Goal: Information Seeking & Learning: Learn about a topic

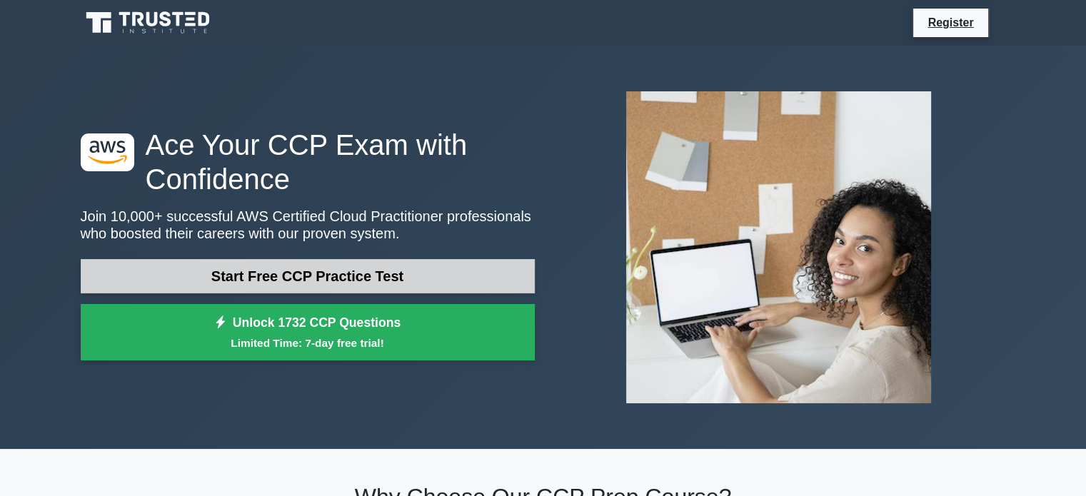
click at [308, 274] on link "Start Free CCP Practice Test" at bounding box center [308, 276] width 454 height 34
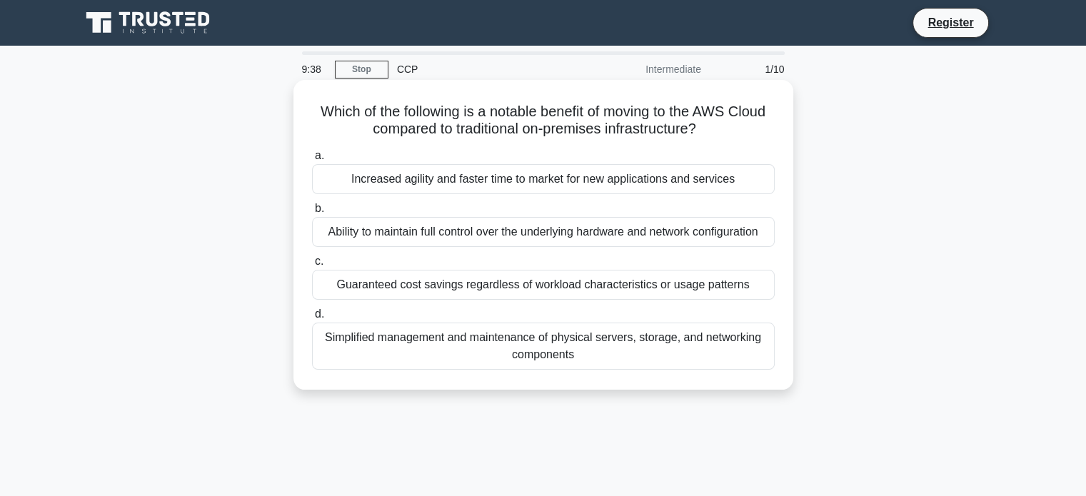
click at [570, 182] on div "Increased agility and faster time to market for new applications and services" at bounding box center [543, 179] width 462 height 30
click at [312, 161] on input "a. Increased agility and faster time to market for new applications and services" at bounding box center [312, 155] width 0 height 9
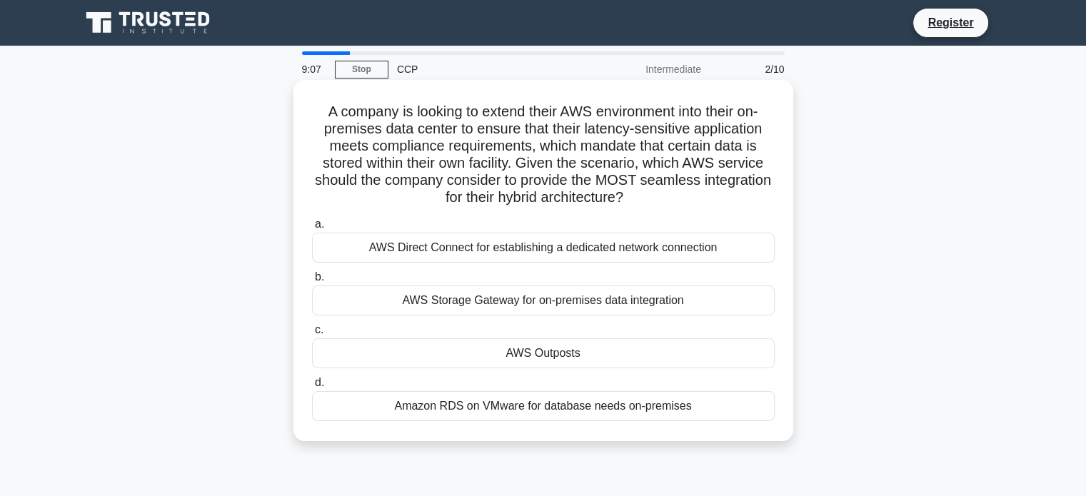
click at [547, 248] on div "AWS Direct Connect for establishing a dedicated network connection" at bounding box center [543, 248] width 462 height 30
click at [312, 229] on input "a. AWS Direct Connect for establishing a dedicated network connection" at bounding box center [312, 224] width 0 height 9
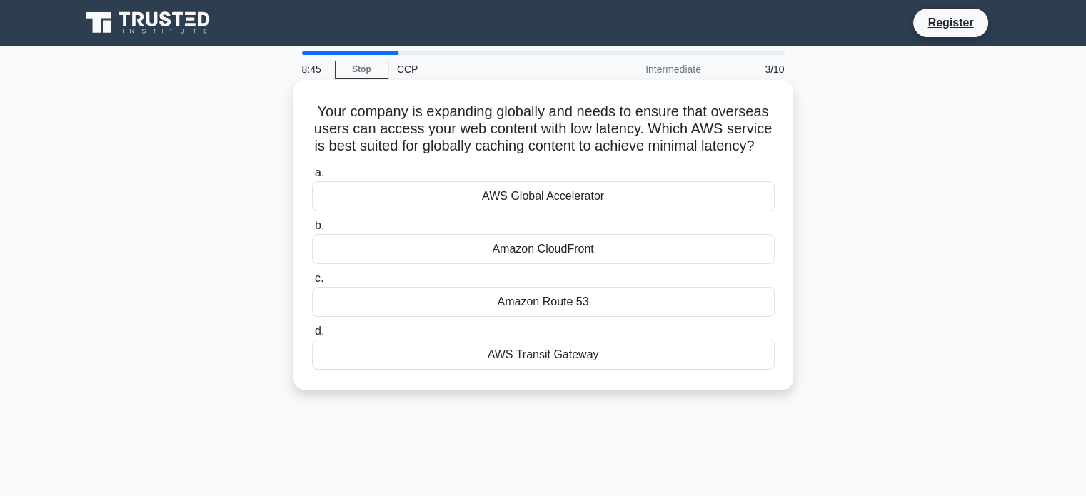
click at [537, 211] on div "AWS Global Accelerator" at bounding box center [543, 196] width 462 height 30
click at [312, 178] on input "a. AWS Global Accelerator" at bounding box center [312, 172] width 0 height 9
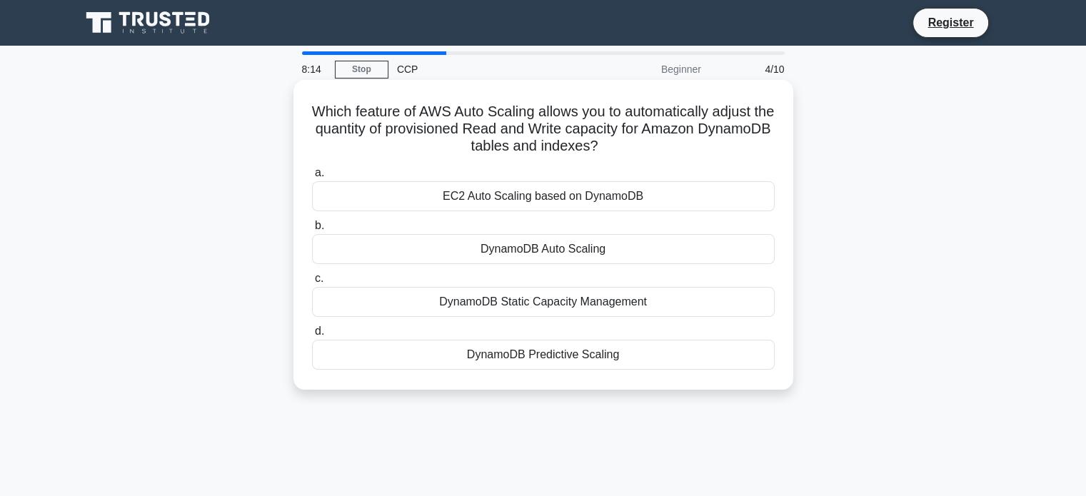
click at [530, 246] on div "DynamoDB Auto Scaling" at bounding box center [543, 249] width 462 height 30
click at [312, 231] on input "b. DynamoDB Auto Scaling" at bounding box center [312, 225] width 0 height 9
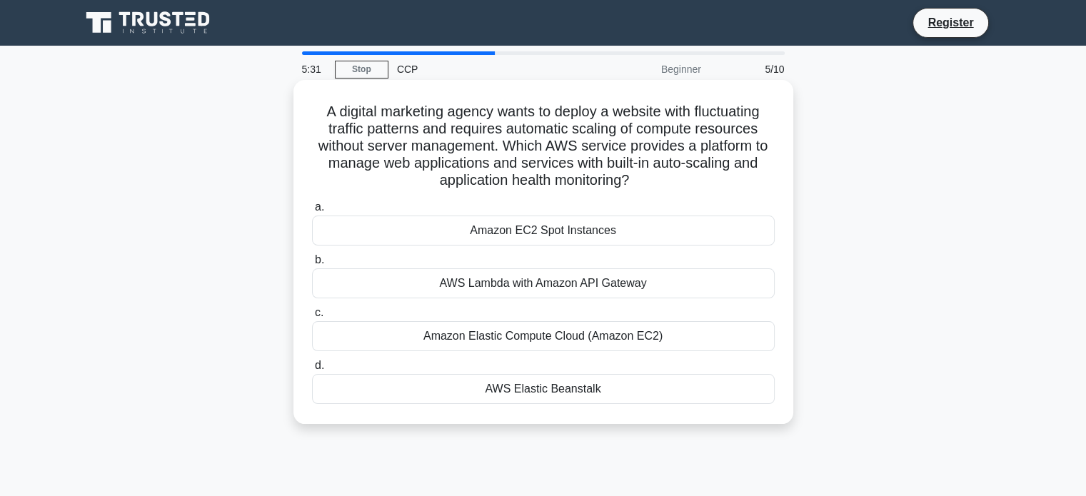
click at [545, 231] on div "Amazon EC2 Spot Instances" at bounding box center [543, 231] width 462 height 30
click at [312, 212] on input "a. Amazon EC2 Spot Instances" at bounding box center [312, 207] width 0 height 9
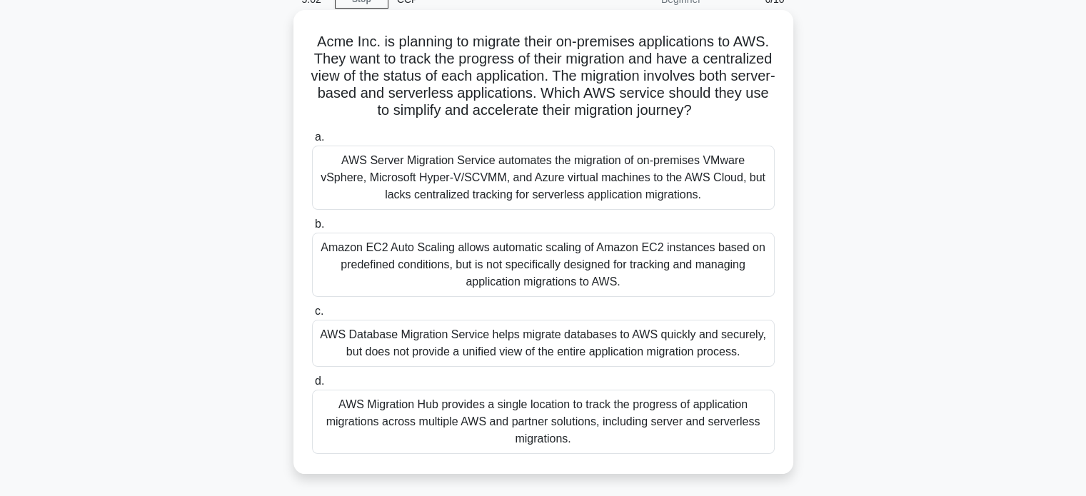
scroll to position [66, 0]
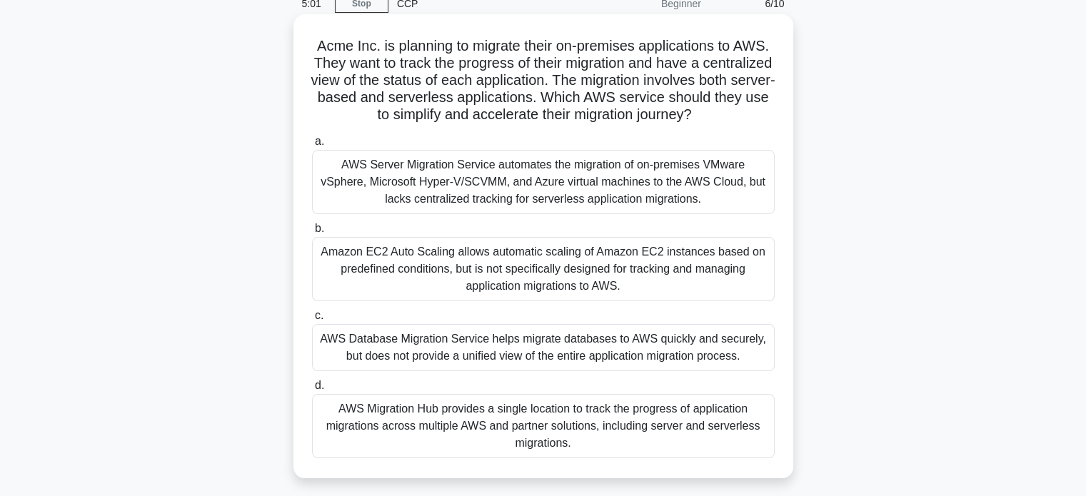
click at [572, 210] on div "AWS Server Migration Service automates the migration of on-premises VMware vSph…" at bounding box center [543, 182] width 462 height 64
click at [312, 146] on input "a. AWS Server Migration Service automates the migration of on-premises VMware v…" at bounding box center [312, 141] width 0 height 9
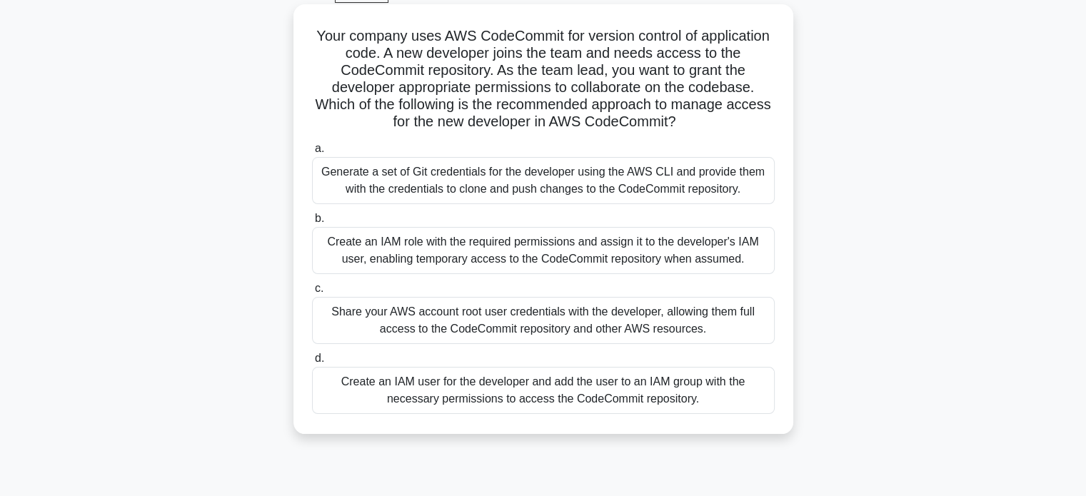
scroll to position [77, 0]
click at [542, 248] on div "Create an IAM role with the required permissions and assign it to the developer…" at bounding box center [543, 249] width 462 height 47
click at [312, 222] on input "b. Create an IAM role with the required permissions and assign it to the develo…" at bounding box center [312, 217] width 0 height 9
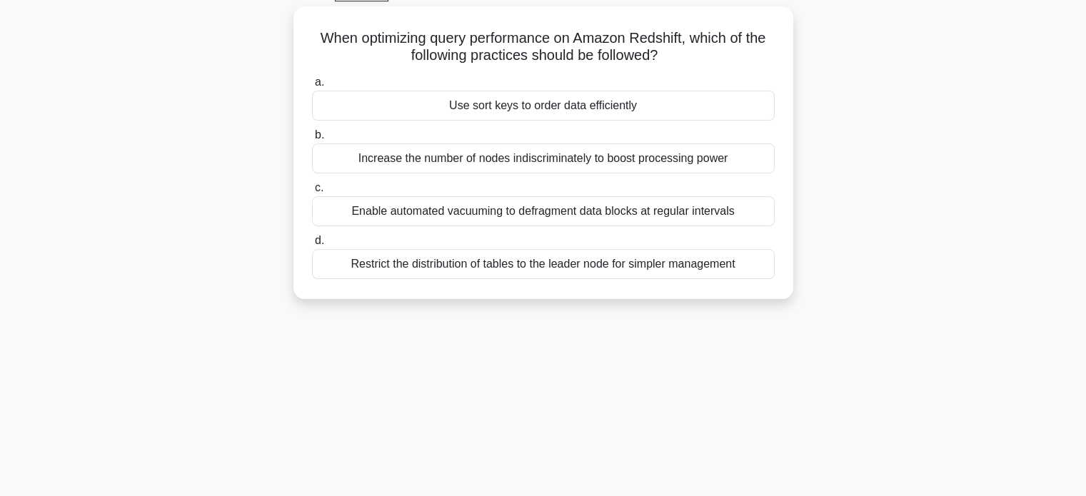
scroll to position [0, 0]
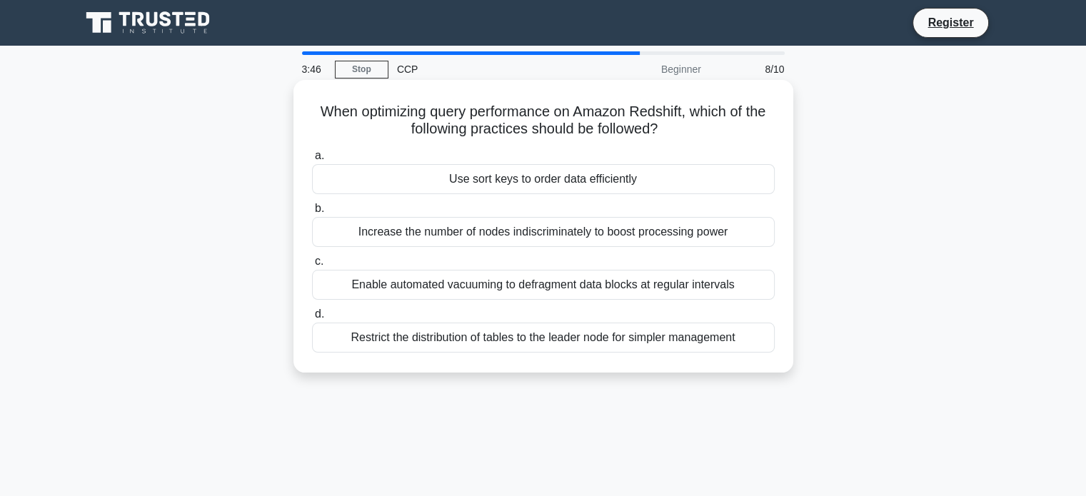
click at [591, 285] on div "Enable automated vacuuming to defragment data blocks at regular intervals" at bounding box center [543, 285] width 462 height 30
click at [312, 266] on input "c. Enable automated vacuuming to defragment data blocks at regular intervals" at bounding box center [312, 261] width 0 height 9
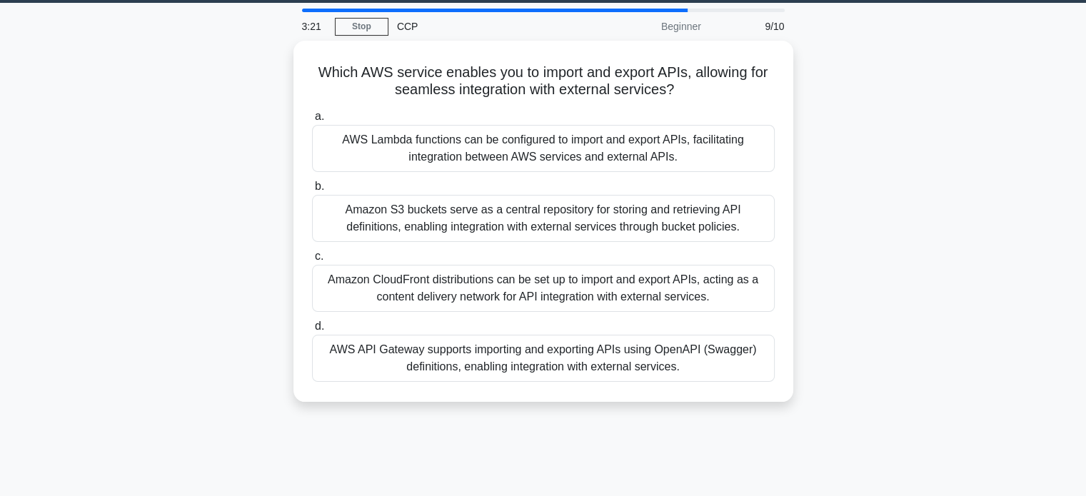
scroll to position [45, 0]
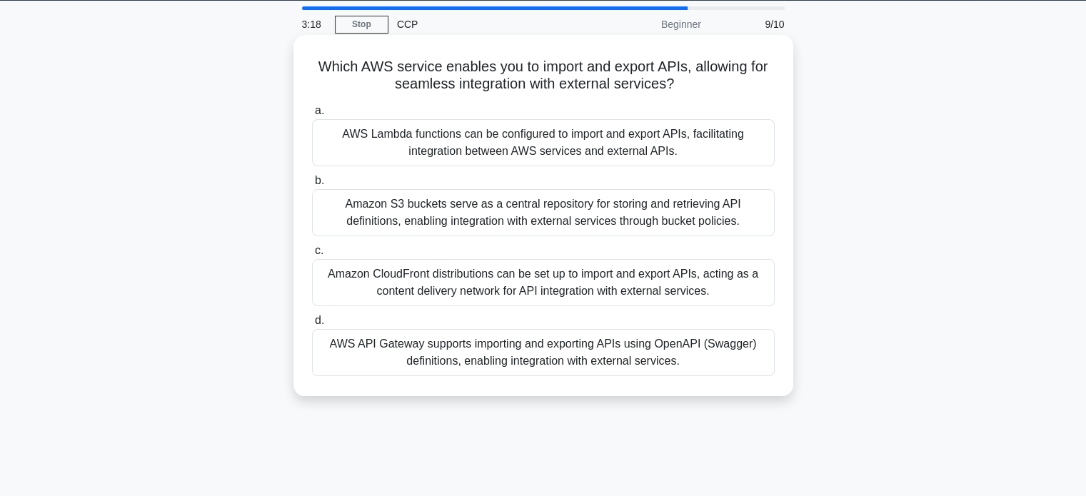
click at [513, 283] on div "Amazon CloudFront distributions can be set up to import and export APIs, acting…" at bounding box center [543, 282] width 462 height 47
click at [312, 256] on input "c. Amazon CloudFront distributions can be set up to import and export APIs, act…" at bounding box center [312, 250] width 0 height 9
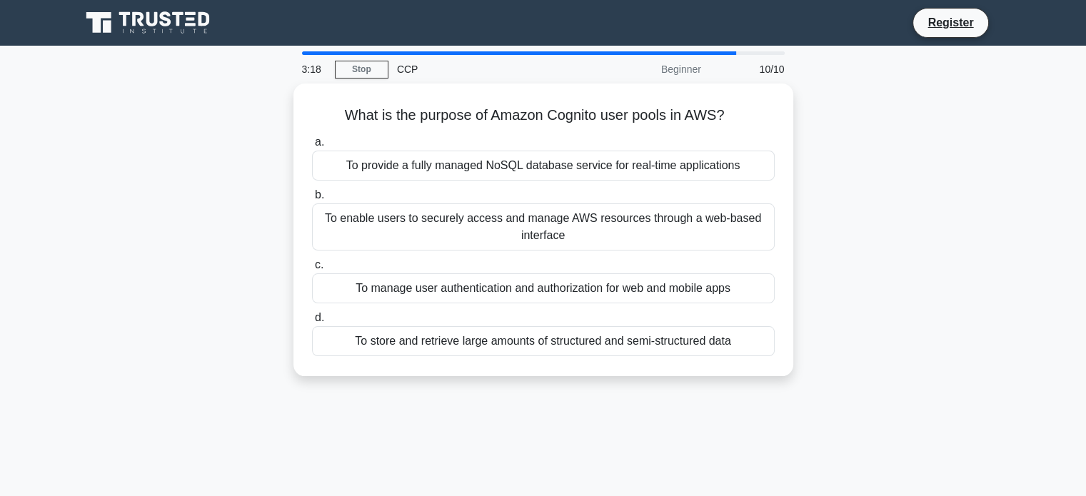
scroll to position [0, 0]
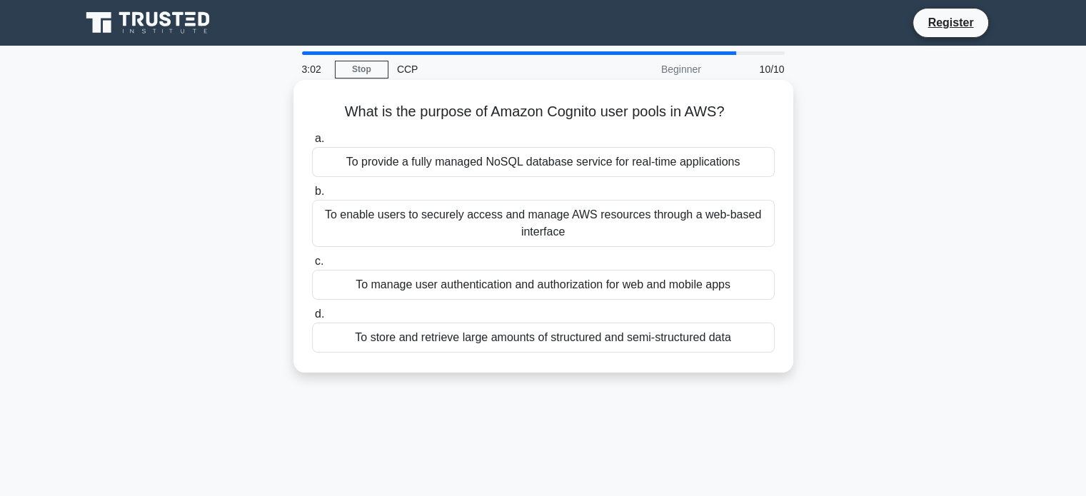
click at [552, 288] on div "To manage user authentication and authorization for web and mobile apps" at bounding box center [543, 285] width 462 height 30
click at [312, 266] on input "c. To manage user authentication and authorization for web and mobile apps" at bounding box center [312, 261] width 0 height 9
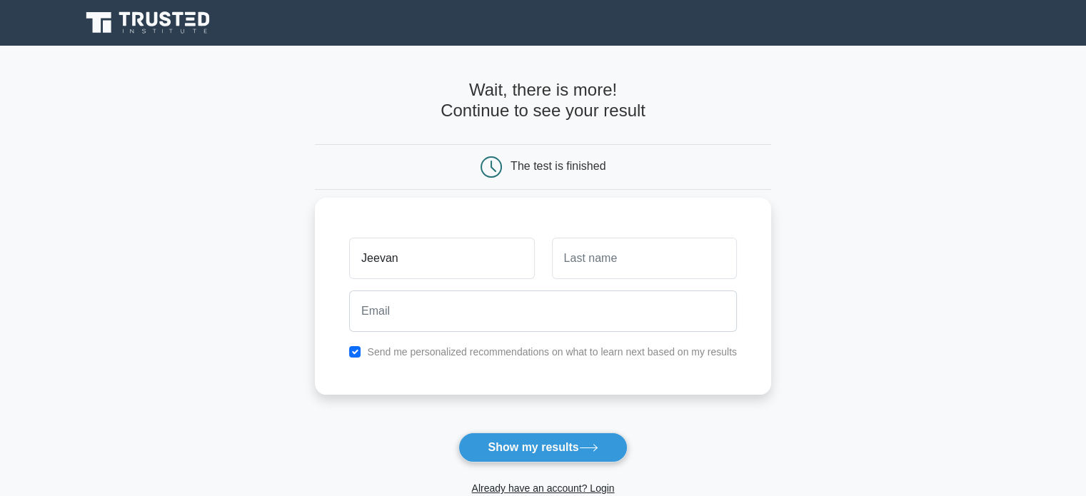
type input "Jeevan"
click at [588, 254] on input "text" at bounding box center [644, 258] width 185 height 41
type input "Nepal"
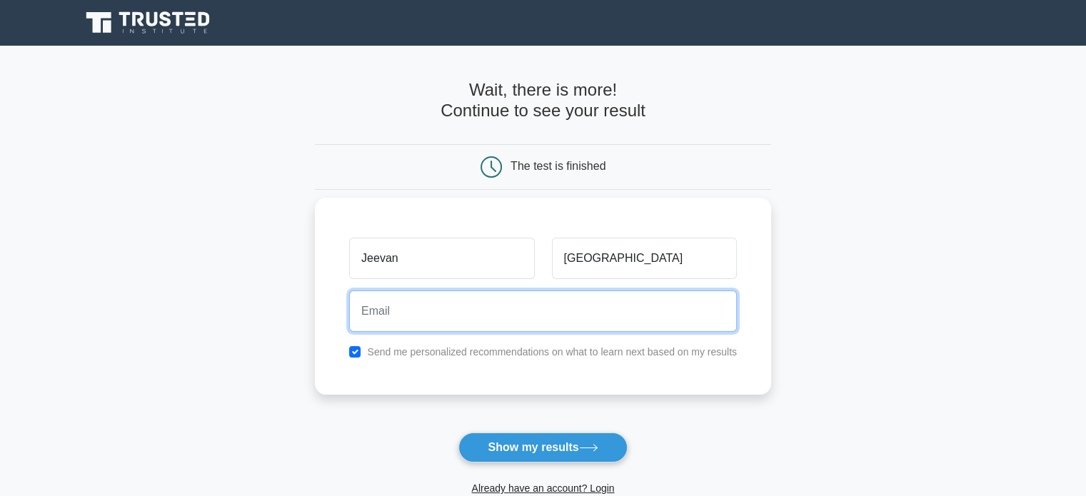
click at [445, 312] on input "email" at bounding box center [543, 310] width 388 height 41
type input "jeevanshrma.jn@gmail.com"
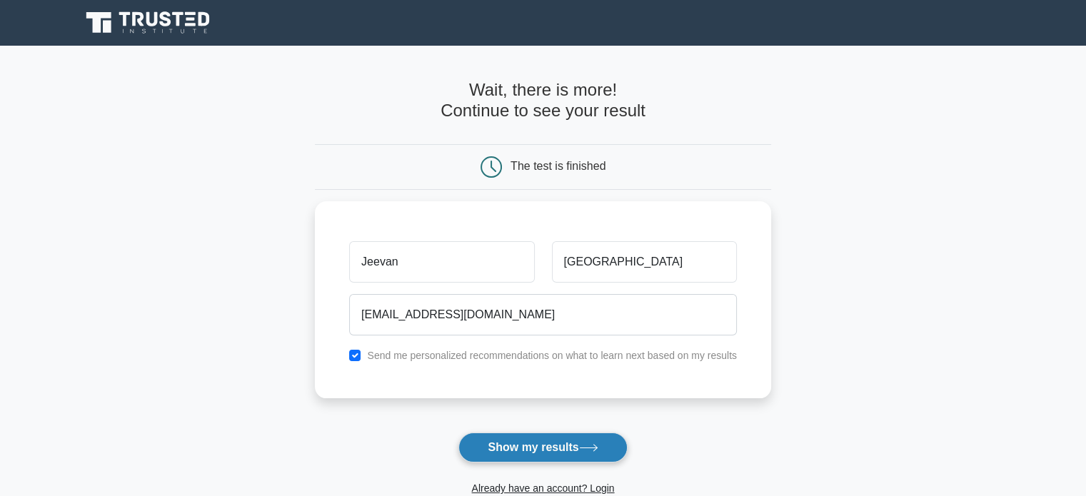
click at [548, 448] on button "Show my results" at bounding box center [542, 448] width 168 height 30
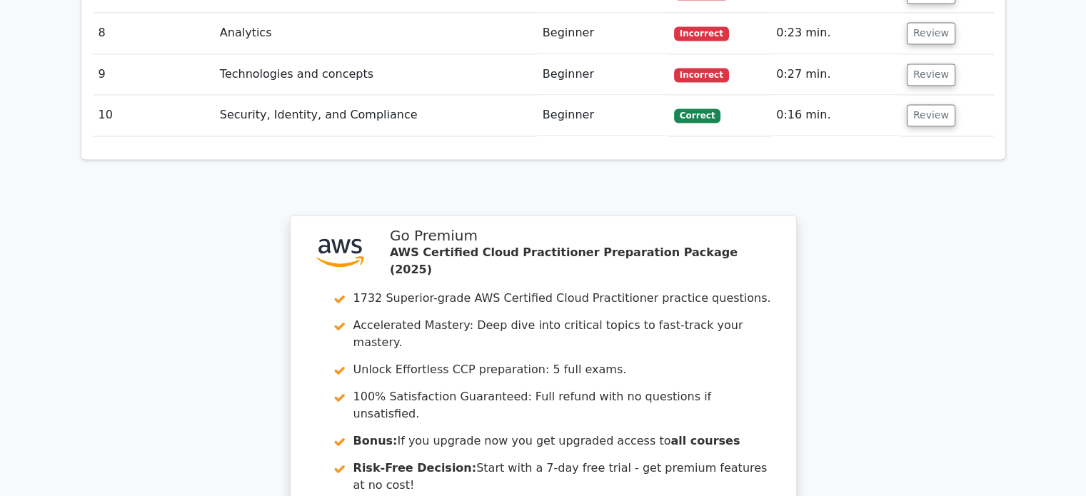
scroll to position [2372, 0]
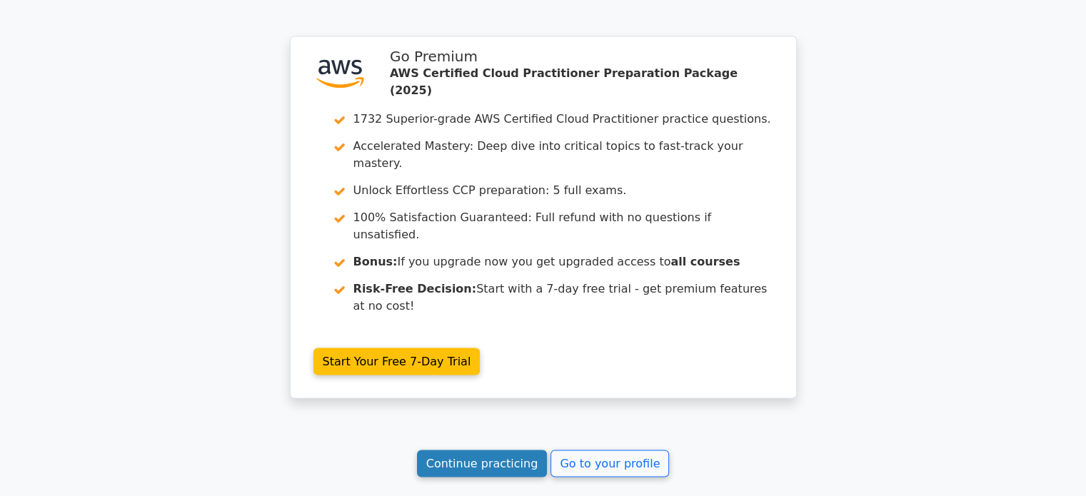
click at [480, 450] on link "Continue practicing" at bounding box center [482, 463] width 131 height 27
